Goal: Task Accomplishment & Management: Manage account settings

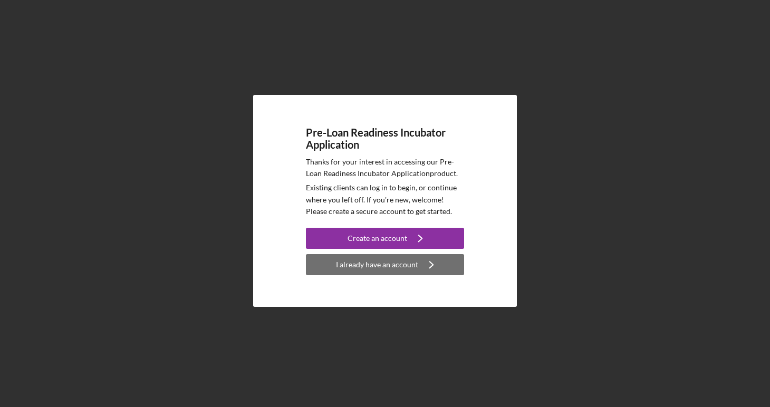
click at [402, 267] on div "I already have an account" at bounding box center [377, 264] width 82 height 21
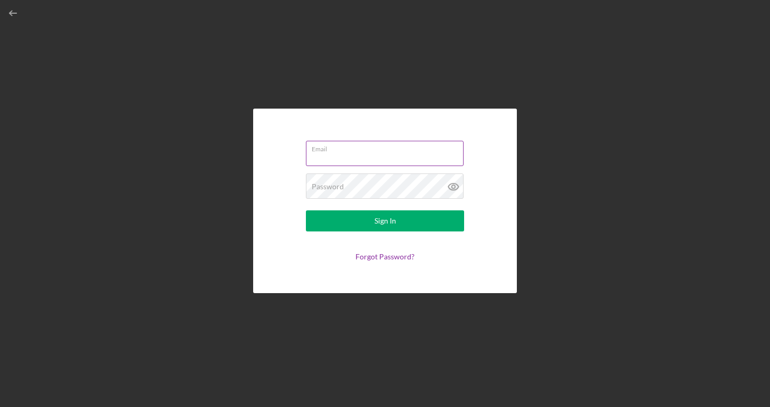
click at [397, 152] on input "Email" at bounding box center [385, 153] width 158 height 25
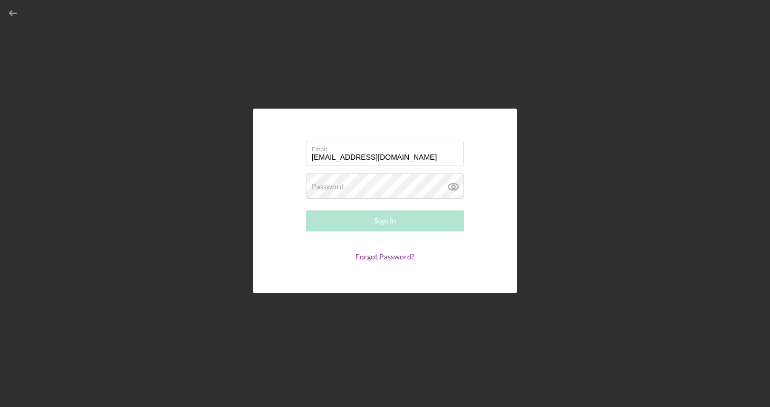
type input "[EMAIL_ADDRESS][DOMAIN_NAME]"
click at [384, 183] on div "Password Required" at bounding box center [385, 186] width 158 height 26
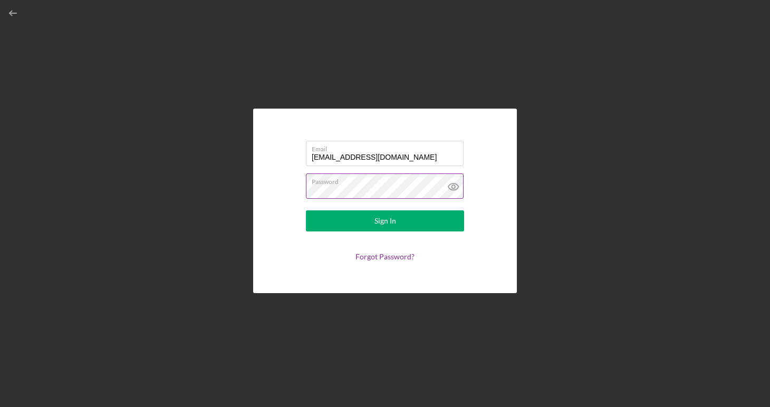
click at [385, 221] on button "Sign In" at bounding box center [385, 220] width 158 height 21
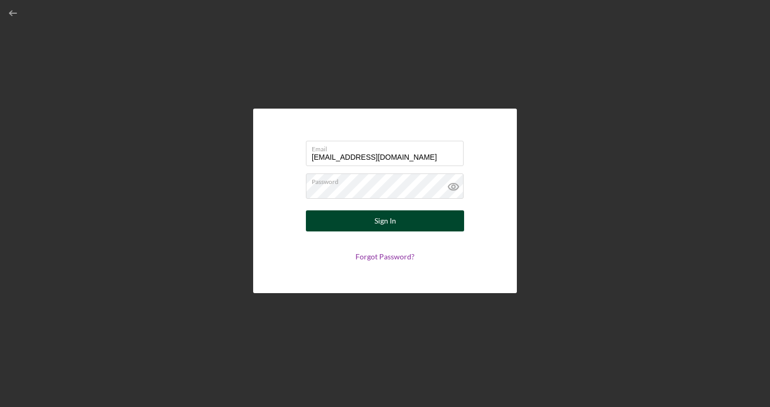
click at [367, 227] on button "Sign In" at bounding box center [385, 220] width 158 height 21
click at [382, 217] on div "Sign In" at bounding box center [385, 220] width 22 height 21
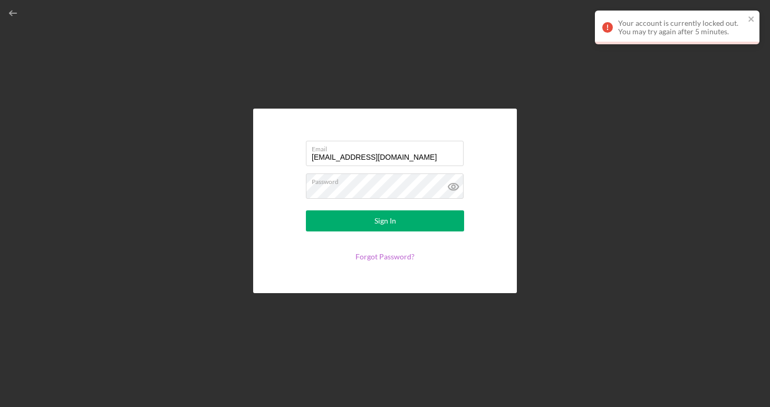
click at [376, 258] on link "Forgot Password?" at bounding box center [384, 256] width 59 height 9
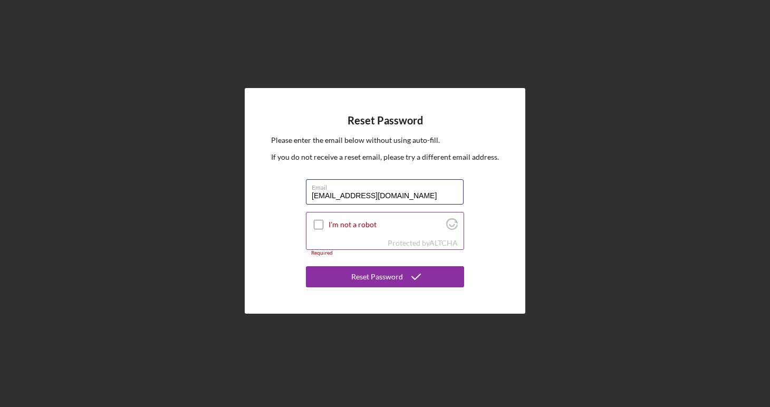
type input "[EMAIL_ADDRESS][DOMAIN_NAME]"
click at [316, 226] on input "I'm not a robot" at bounding box center [318, 224] width 9 height 9
checkbox input "true"
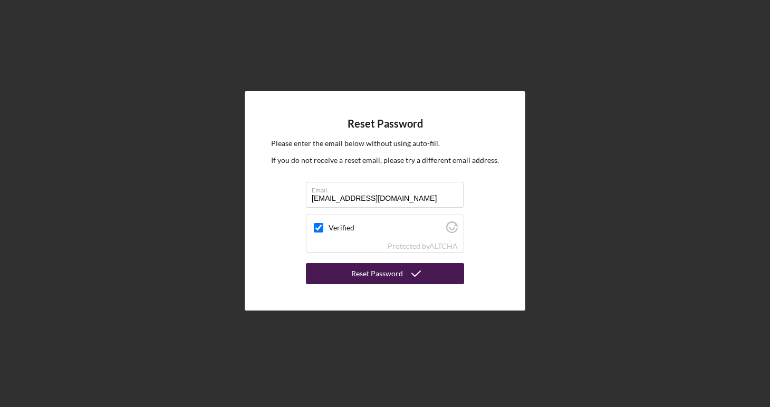
click at [356, 274] on div "Reset Password" at bounding box center [377, 273] width 52 height 21
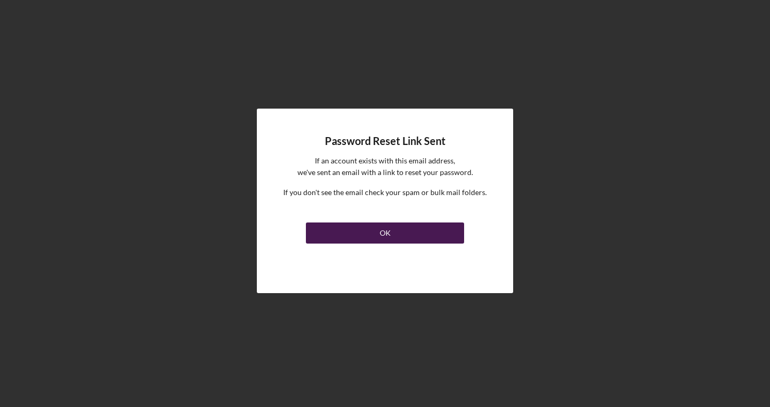
click at [383, 235] on div "OK" at bounding box center [385, 232] width 11 height 21
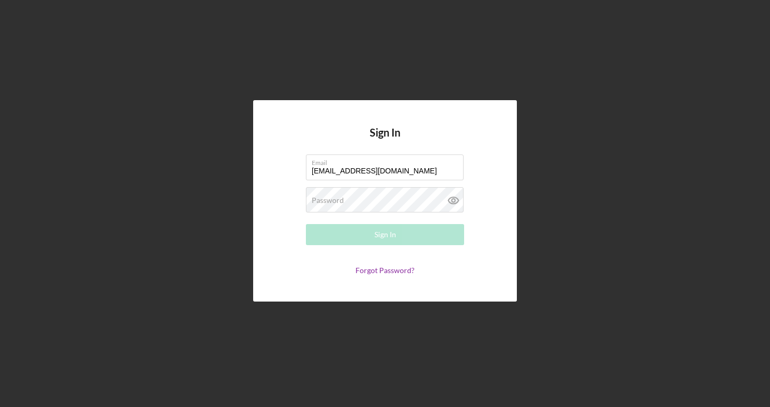
type input "[EMAIL_ADDRESS][DOMAIN_NAME]"
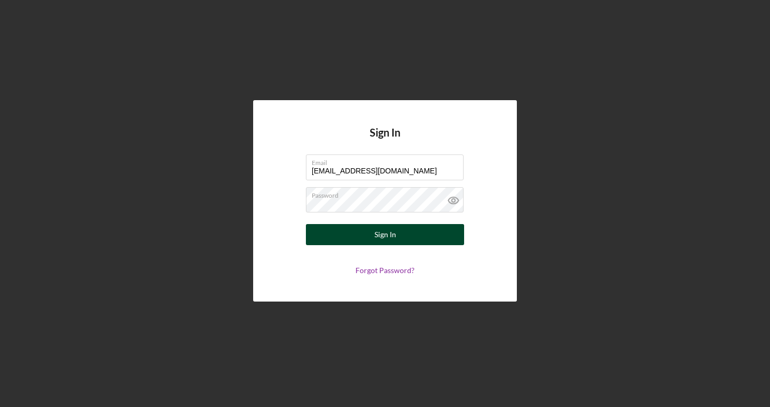
click at [400, 235] on button "Sign In" at bounding box center [385, 234] width 158 height 21
